Goal: Find contact information: Find contact information

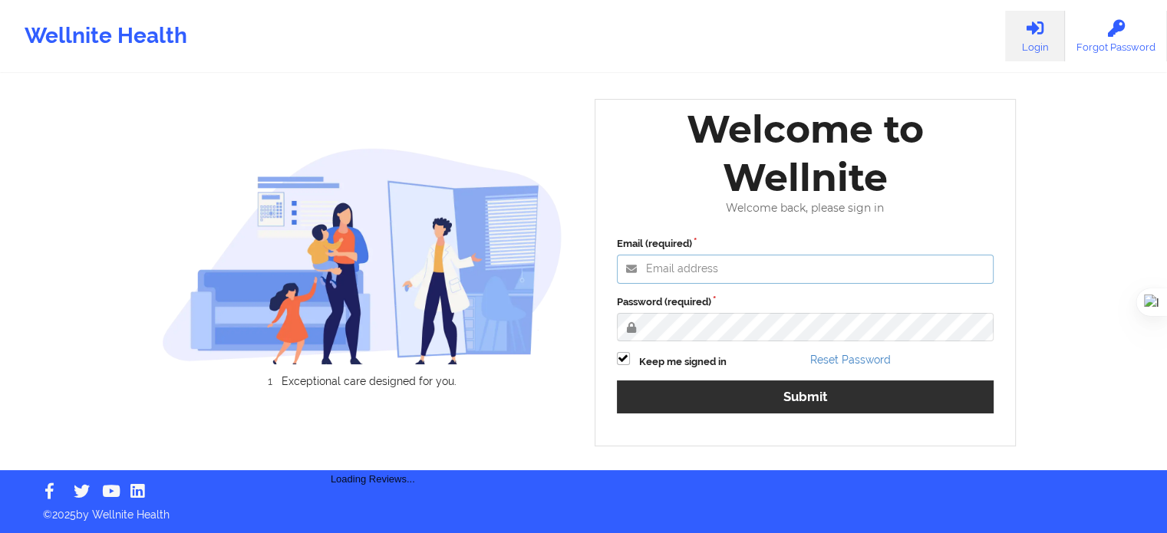
type input "[EMAIL_ADDRESS][DOMAIN_NAME]"
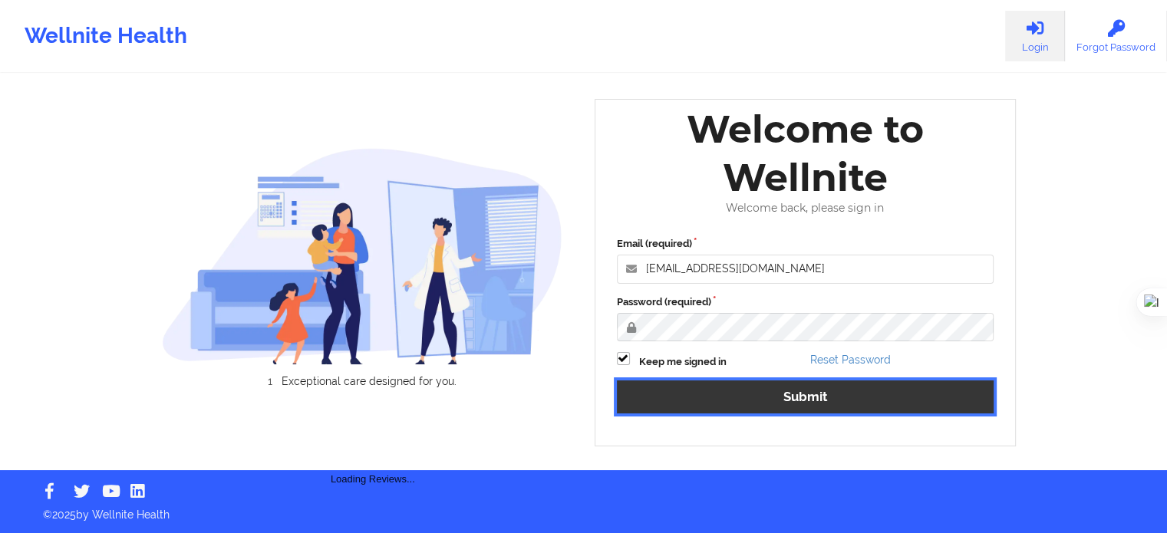
click at [786, 406] on button "Submit" at bounding box center [805, 397] width 377 height 33
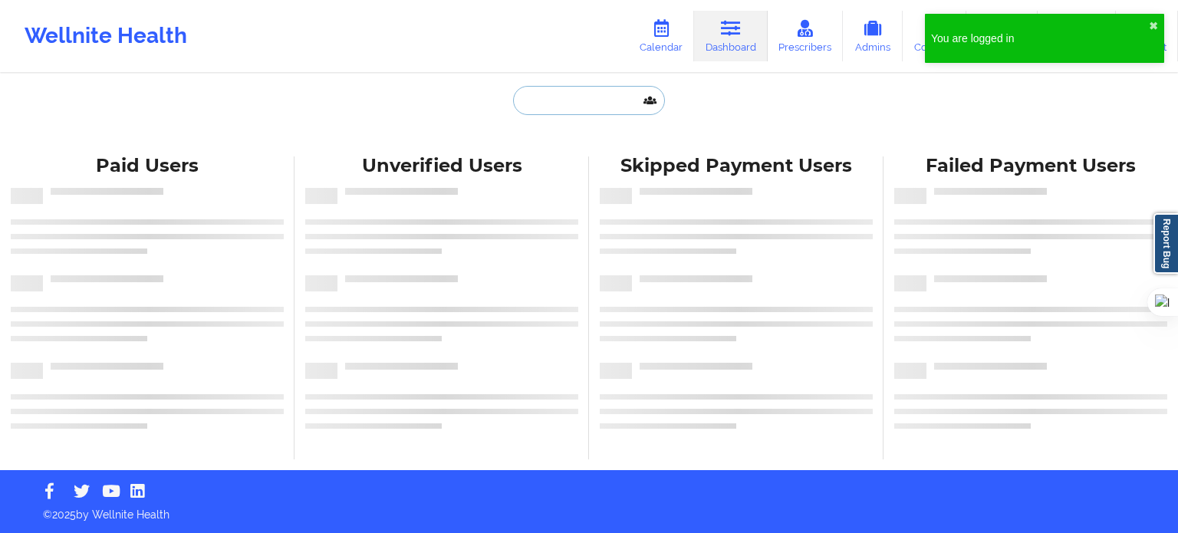
click at [591, 110] on input "text" at bounding box center [589, 100] width 152 height 29
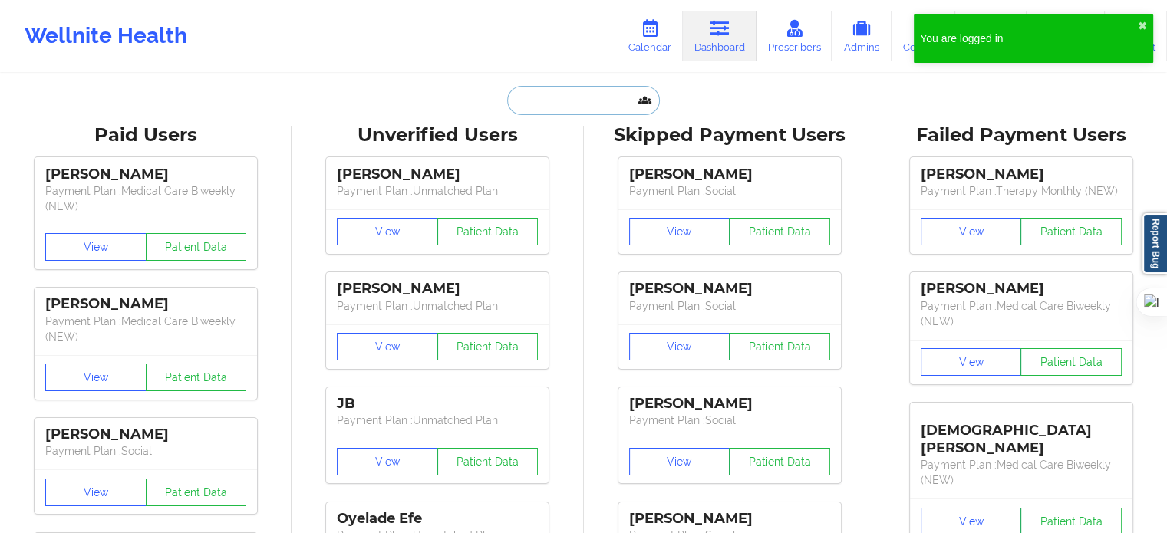
paste input "14095709"
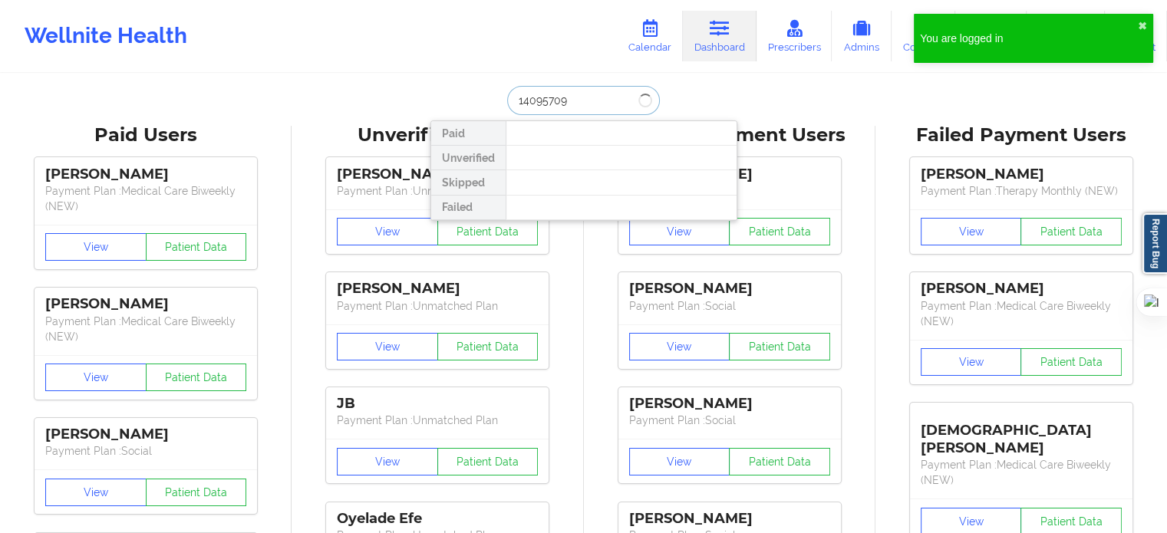
drag, startPoint x: 591, startPoint y: 107, endPoint x: 443, endPoint y: 107, distance: 148.1
click at [443, 107] on div "14095709 Paid Unverified Skipped Failed" at bounding box center [583, 100] width 307 height 29
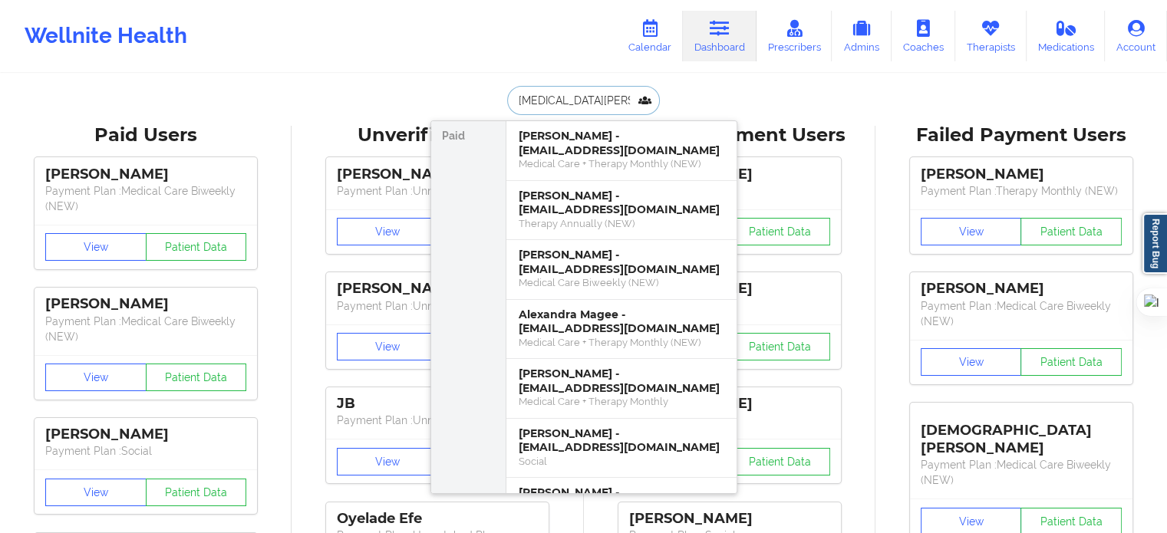
type input "[MEDICAL_DATA][PERSON_NAME]"
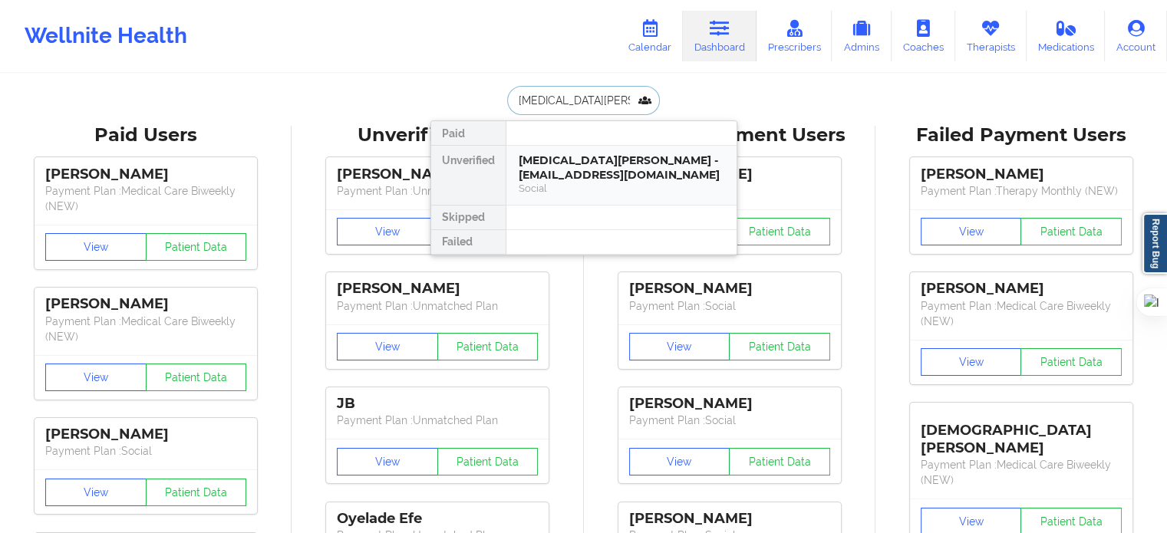
drag, startPoint x: 628, startPoint y: 173, endPoint x: 584, endPoint y: 173, distance: 44.5
click at [584, 173] on div "[MEDICAL_DATA][PERSON_NAME] - [EMAIL_ADDRESS][DOMAIN_NAME]" at bounding box center [622, 167] width 206 height 28
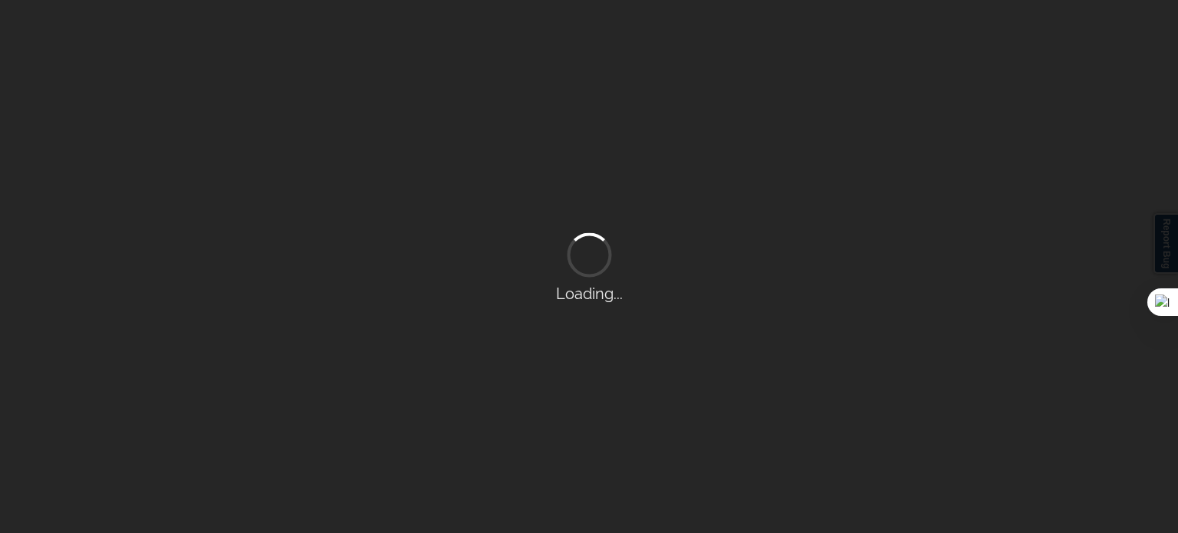
click at [584, 173] on div "Loading..." at bounding box center [589, 266] width 1178 height 533
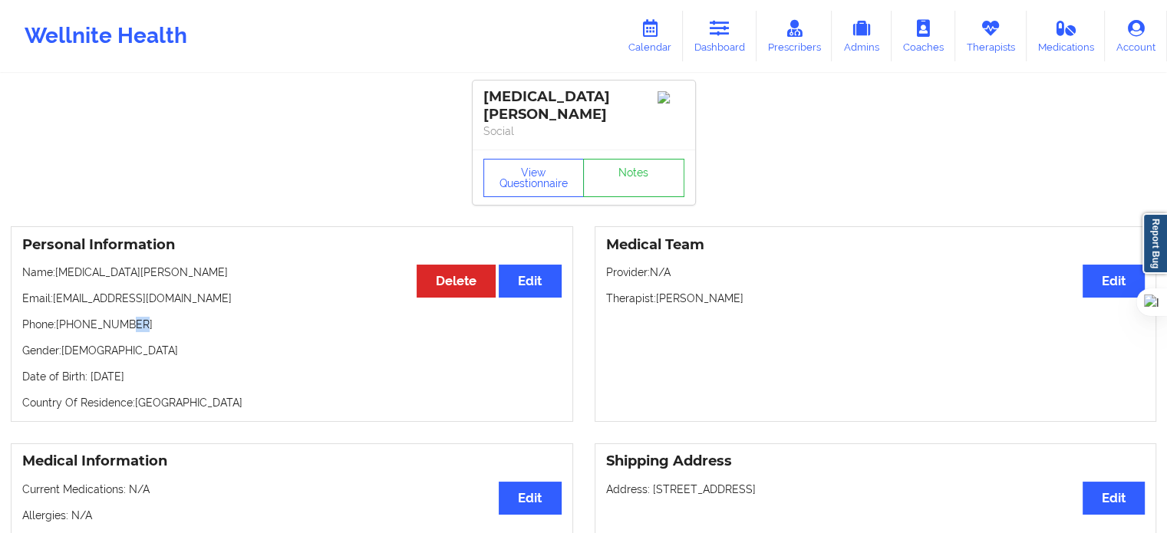
drag, startPoint x: 129, startPoint y: 306, endPoint x: 117, endPoint y: 308, distance: 11.6
click at [117, 317] on p "Phone: [PHONE_NUMBER]" at bounding box center [291, 324] width 539 height 15
drag, startPoint x: 138, startPoint y: 306, endPoint x: 68, endPoint y: 309, distance: 70.6
click at [68, 317] on p "Phone: [PHONE_NUMBER]" at bounding box center [291, 324] width 539 height 15
copy p "[PHONE_NUMBER]"
